Goal: Check status: Check status

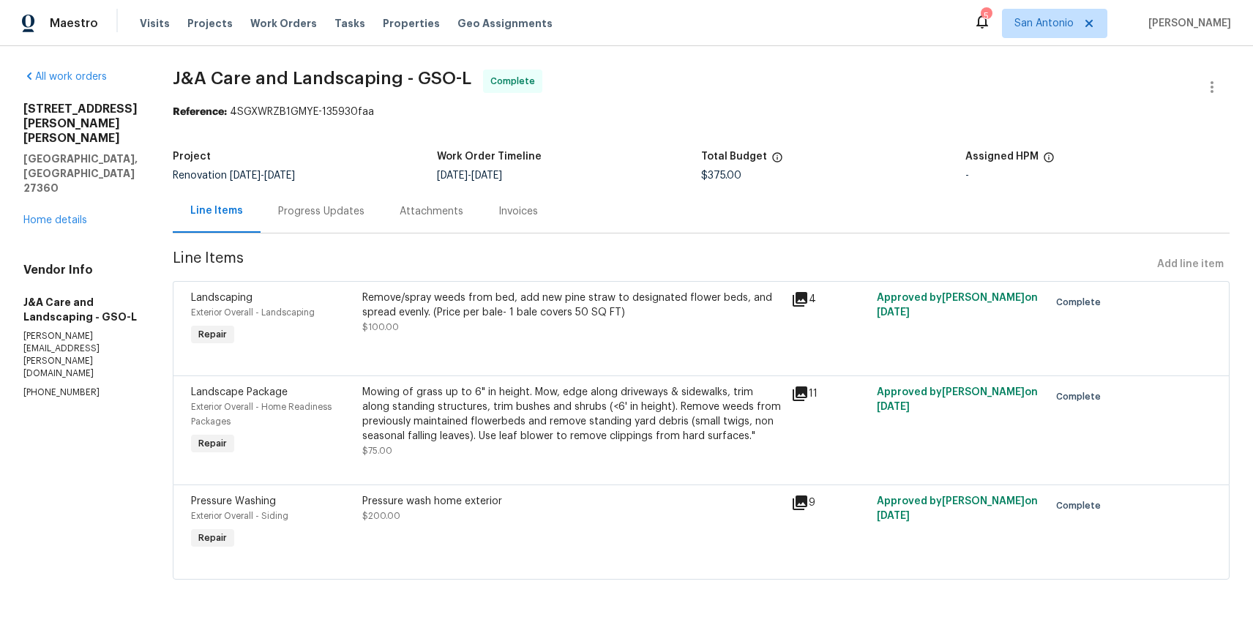
scroll to position [11, 0]
click at [774, 251] on span "Line Items" at bounding box center [662, 264] width 978 height 27
click at [164, 264] on div "All work orders [STREET_ADDRESS][PERSON_NAME][PERSON_NAME] Home details Vendor …" at bounding box center [626, 333] width 1253 height 574
click at [509, 195] on div "Invoices" at bounding box center [518, 211] width 75 height 43
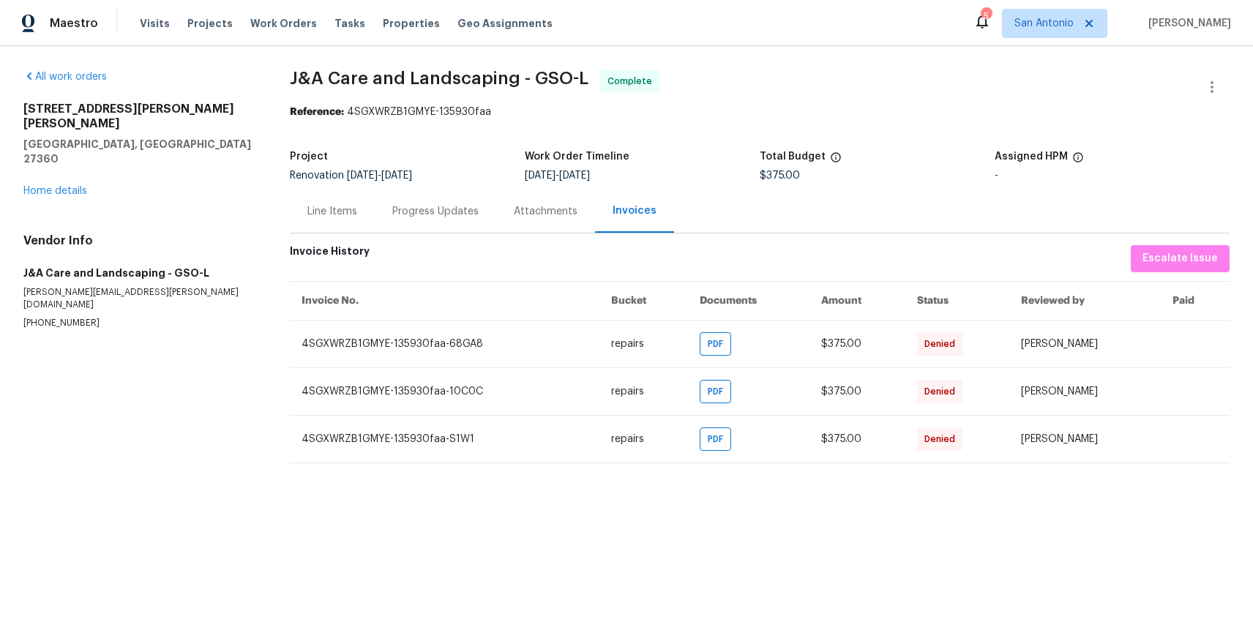
click at [372, 255] on div "Invoice History Escalate Issue" at bounding box center [760, 258] width 940 height 27
drag, startPoint x: 369, startPoint y: 254, endPoint x: 286, endPoint y: 255, distance: 82.7
click at [286, 255] on div "All work orders [STREET_ADDRESS][PERSON_NAME][PERSON_NAME] Home details Vendor …" at bounding box center [626, 266] width 1253 height 441
click at [388, 249] on div "Invoice History Escalate Issue" at bounding box center [760, 258] width 940 height 27
click at [166, 286] on p "[PERSON_NAME][EMAIL_ADDRESS][PERSON_NAME][DOMAIN_NAME]" at bounding box center [138, 298] width 231 height 25
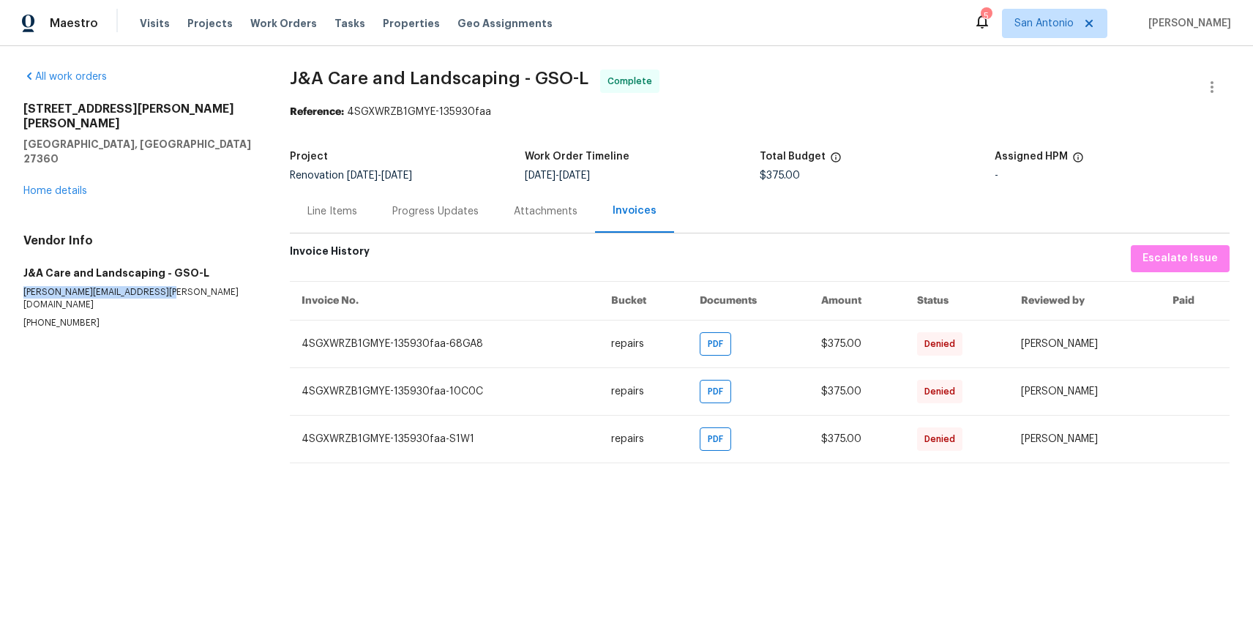
drag, startPoint x: 166, startPoint y: 260, endPoint x: 23, endPoint y: 261, distance: 143.4
click at [23, 286] on p "[PERSON_NAME][EMAIL_ADDRESS][PERSON_NAME][DOMAIN_NAME]" at bounding box center [138, 298] width 231 height 25
copy p "[PERSON_NAME][EMAIL_ADDRESS][PERSON_NAME][DOMAIN_NAME]"
click at [854, 119] on div "Reference: 4SGXWRZB1GMYE-135930faa" at bounding box center [760, 112] width 940 height 15
